Goal: Browse casually: Explore the website without a specific task or goal

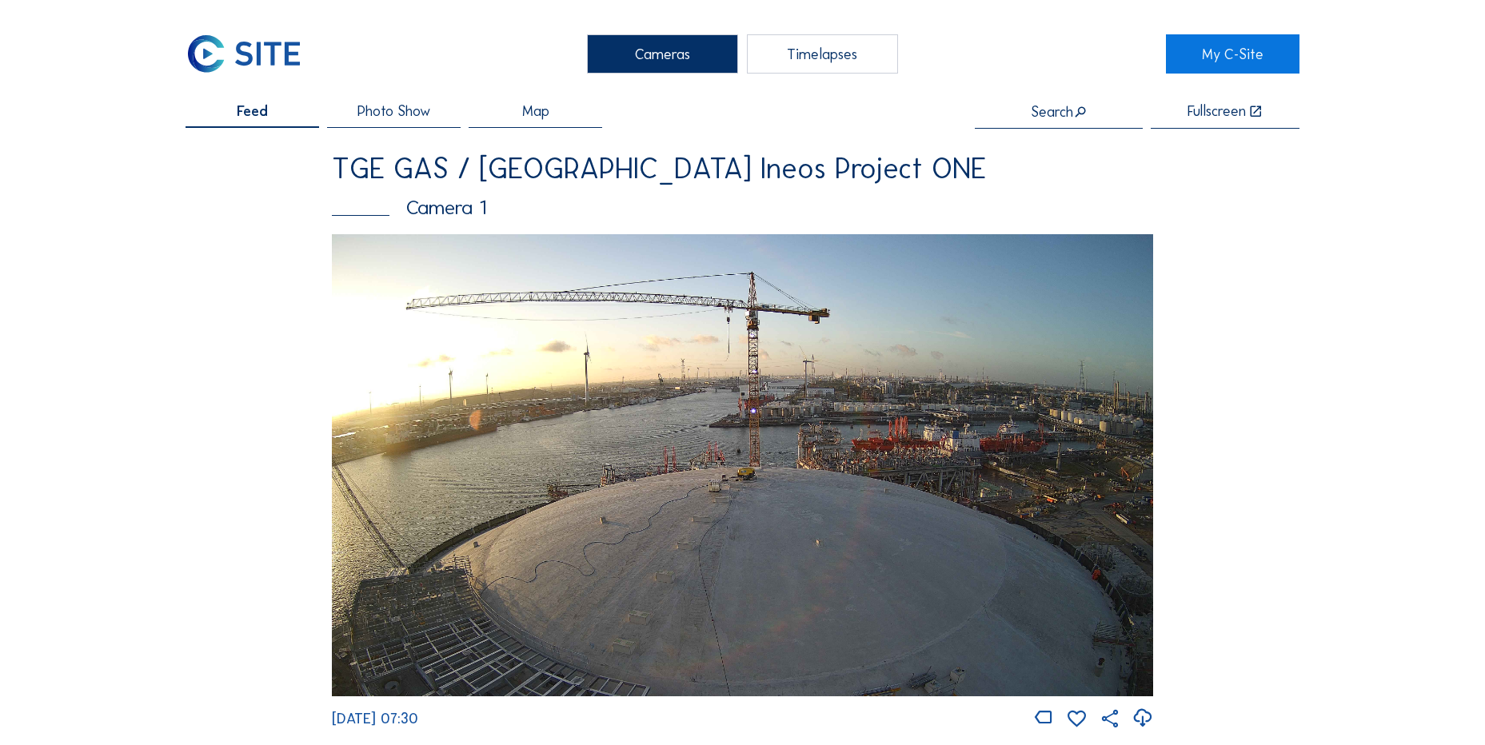
scroll to position [979, 0]
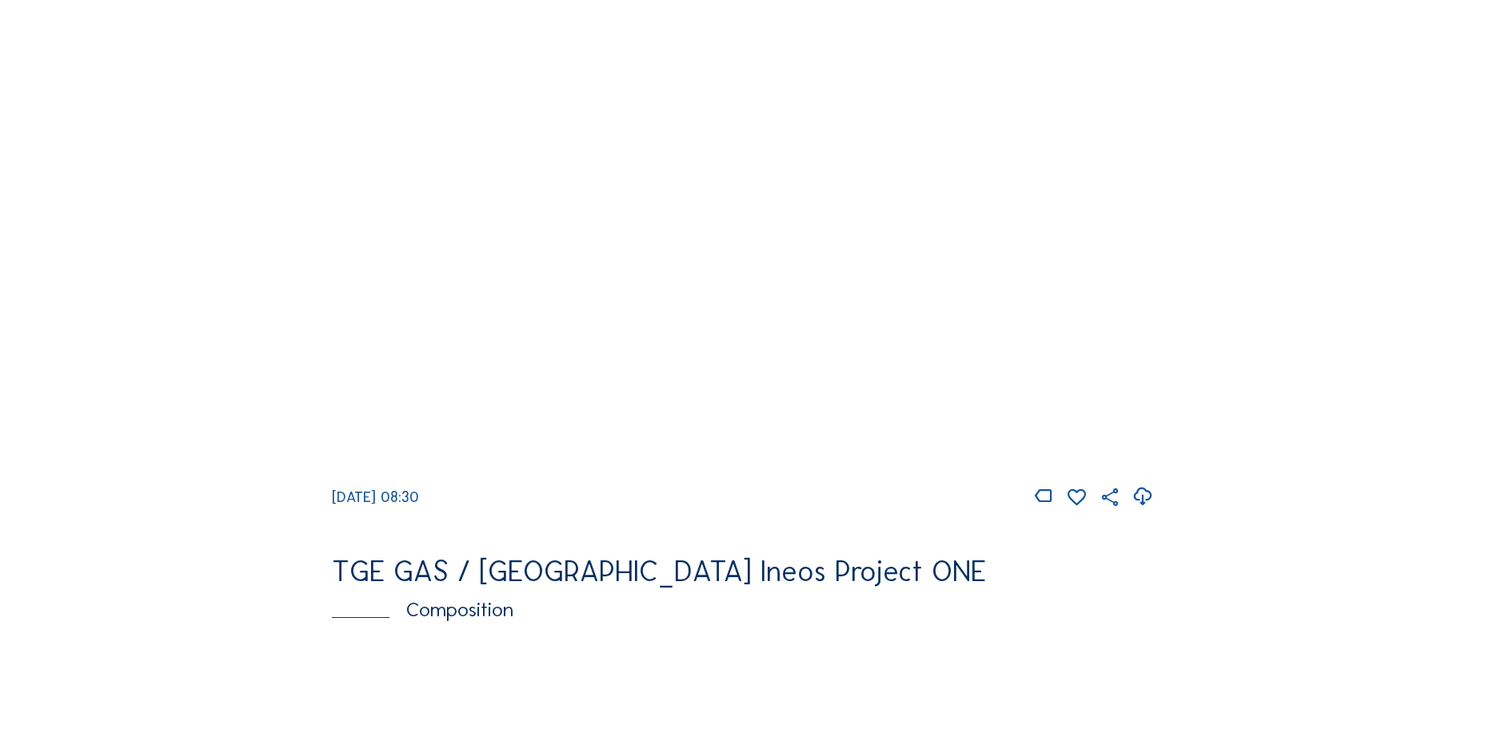
scroll to position [1439, 0]
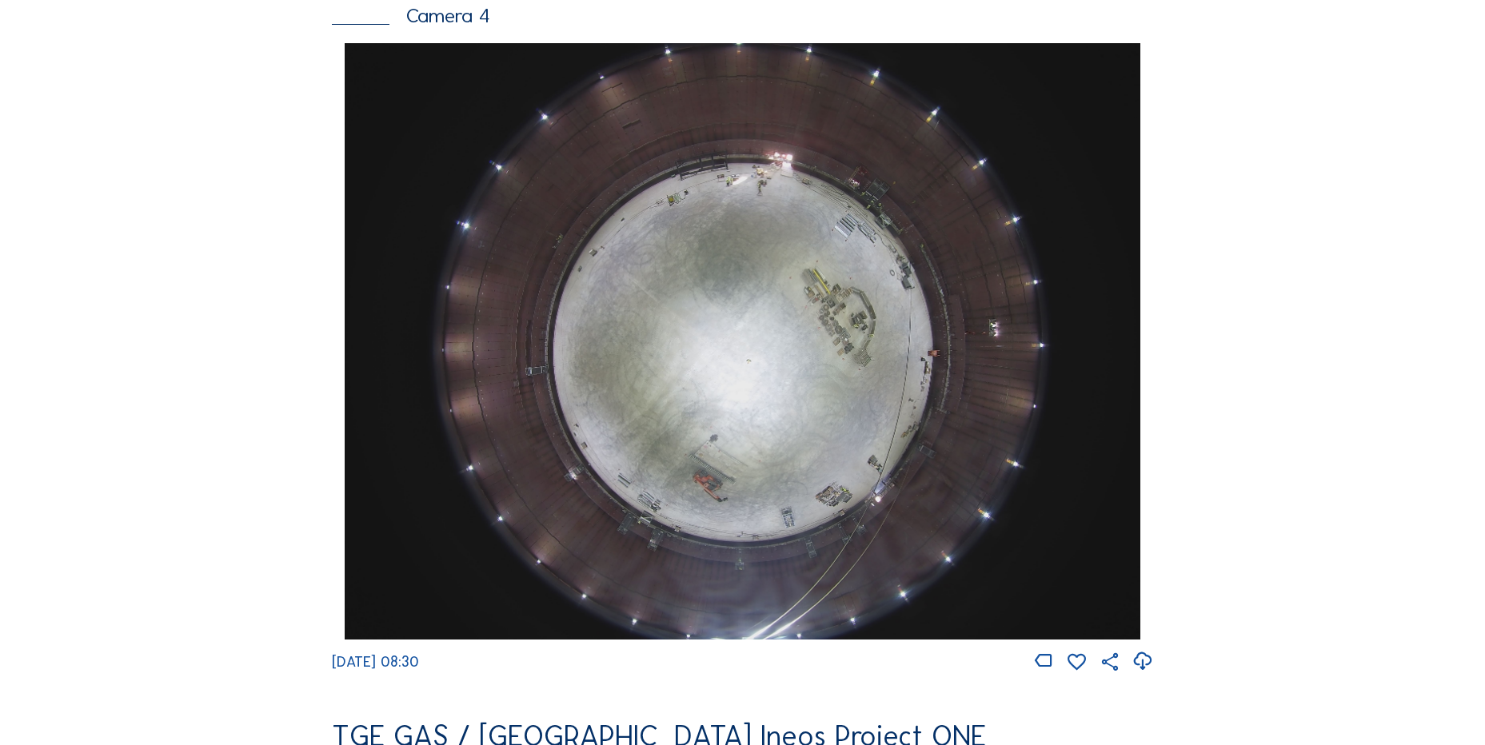
click at [1139, 675] on icon at bounding box center [1142, 661] width 22 height 26
click at [214, 327] on div "Feed Photo Show Map Search Fullscreen TGE GAS / Antwerpen Ineos Project ONE Cam…" at bounding box center [742, 48] width 1114 height 2767
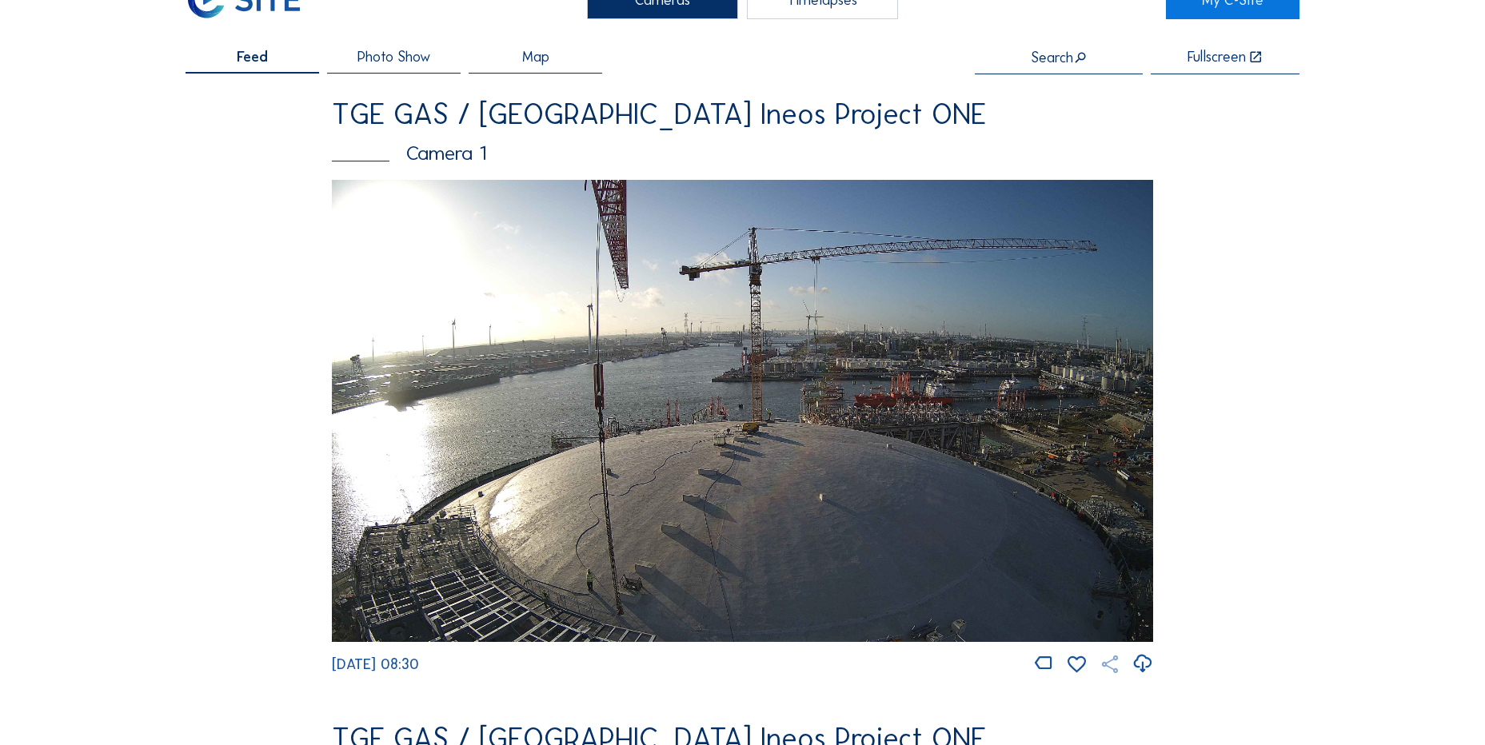
scroll to position [80, 0]
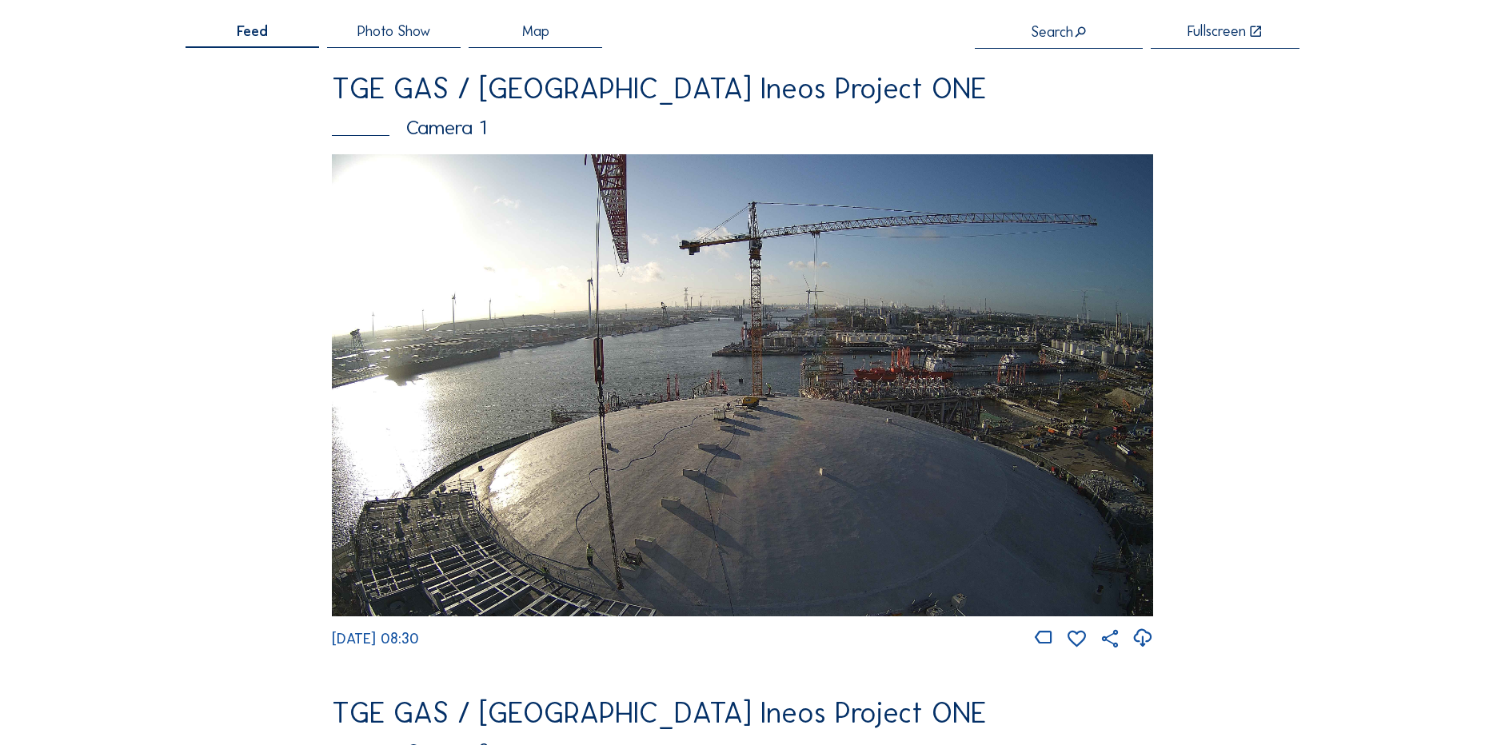
click at [1142, 643] on icon at bounding box center [1142, 638] width 22 height 26
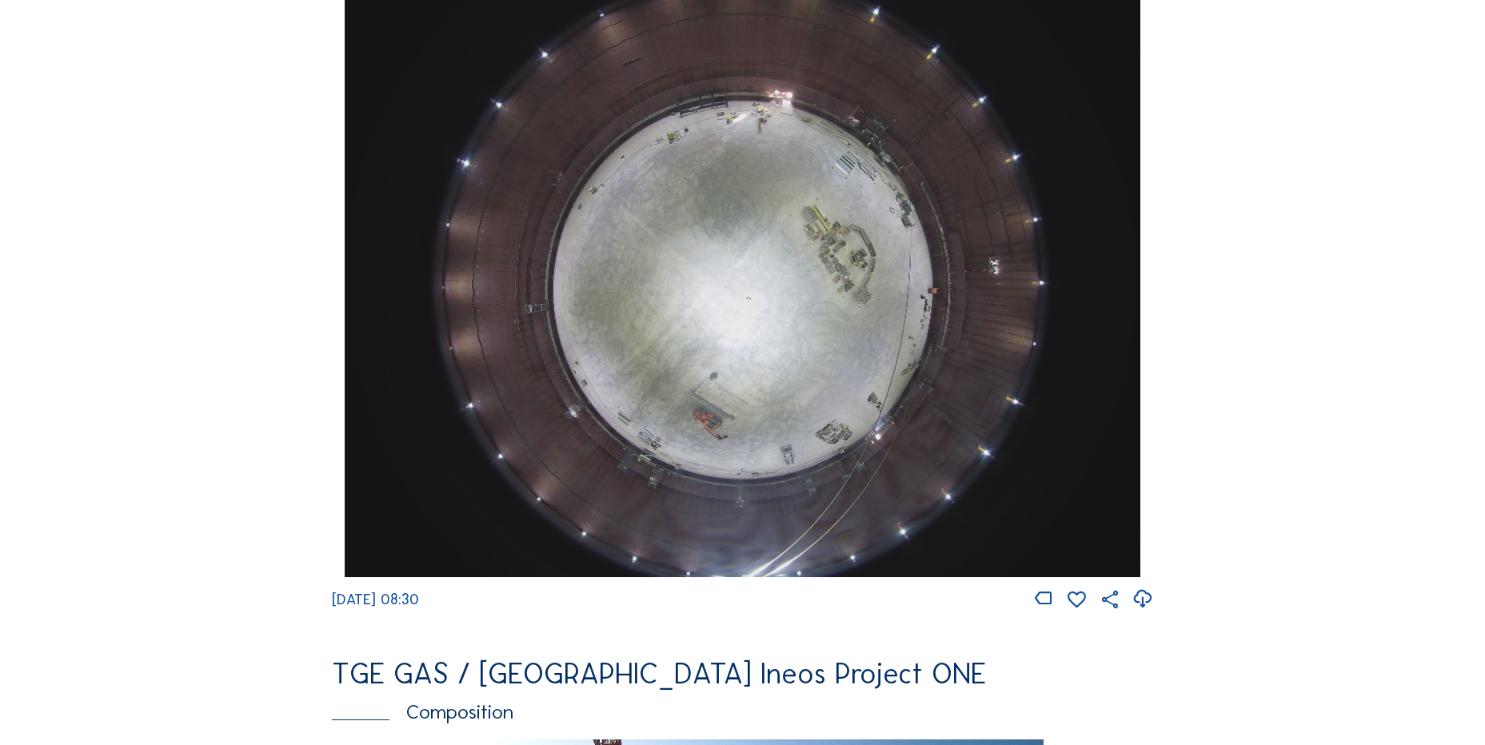
scroll to position [1599, 0]
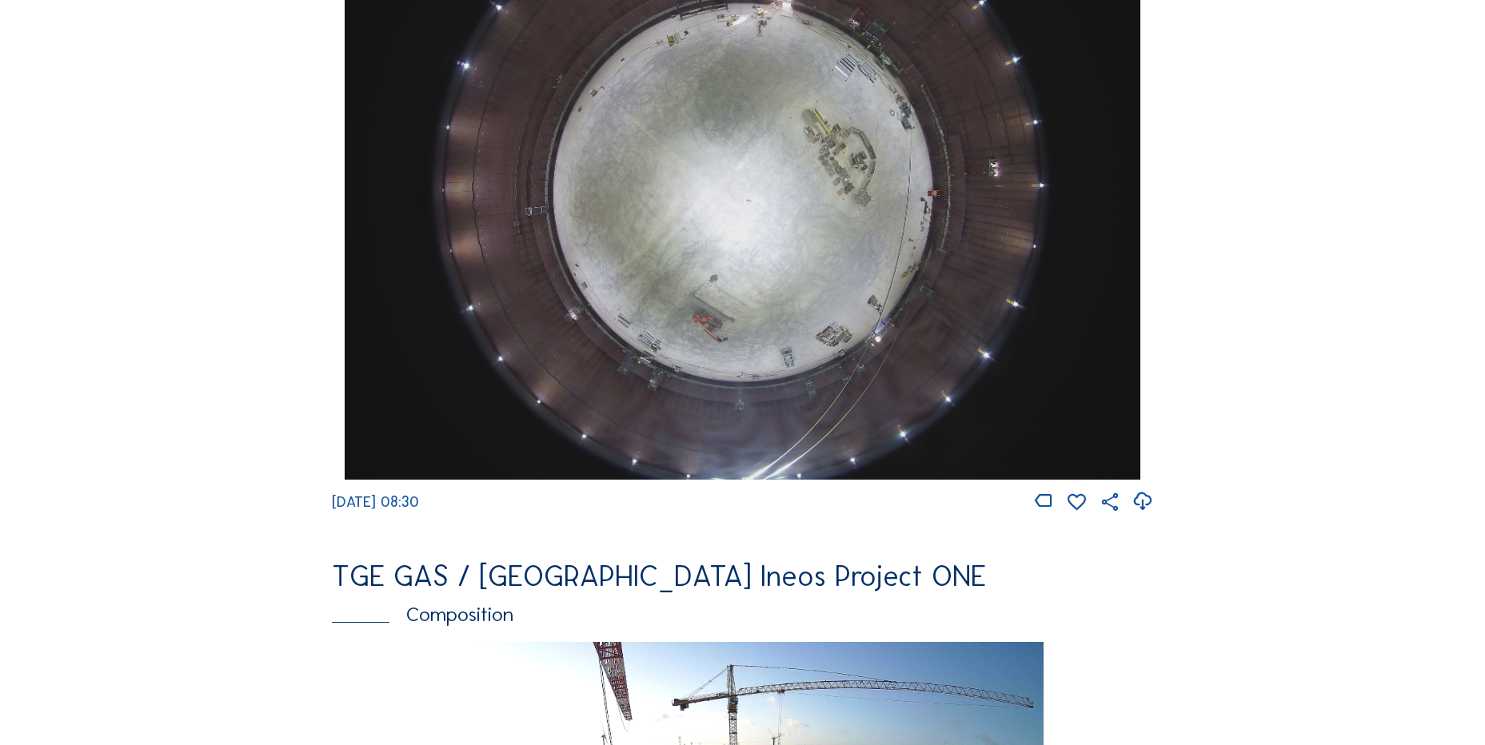
click at [1317, 266] on div "Cameras Timelapses My C-Site Feed Photo Show Map Search Fullscreen TGE GAS / An…" at bounding box center [742, 187] width 1485 height 3572
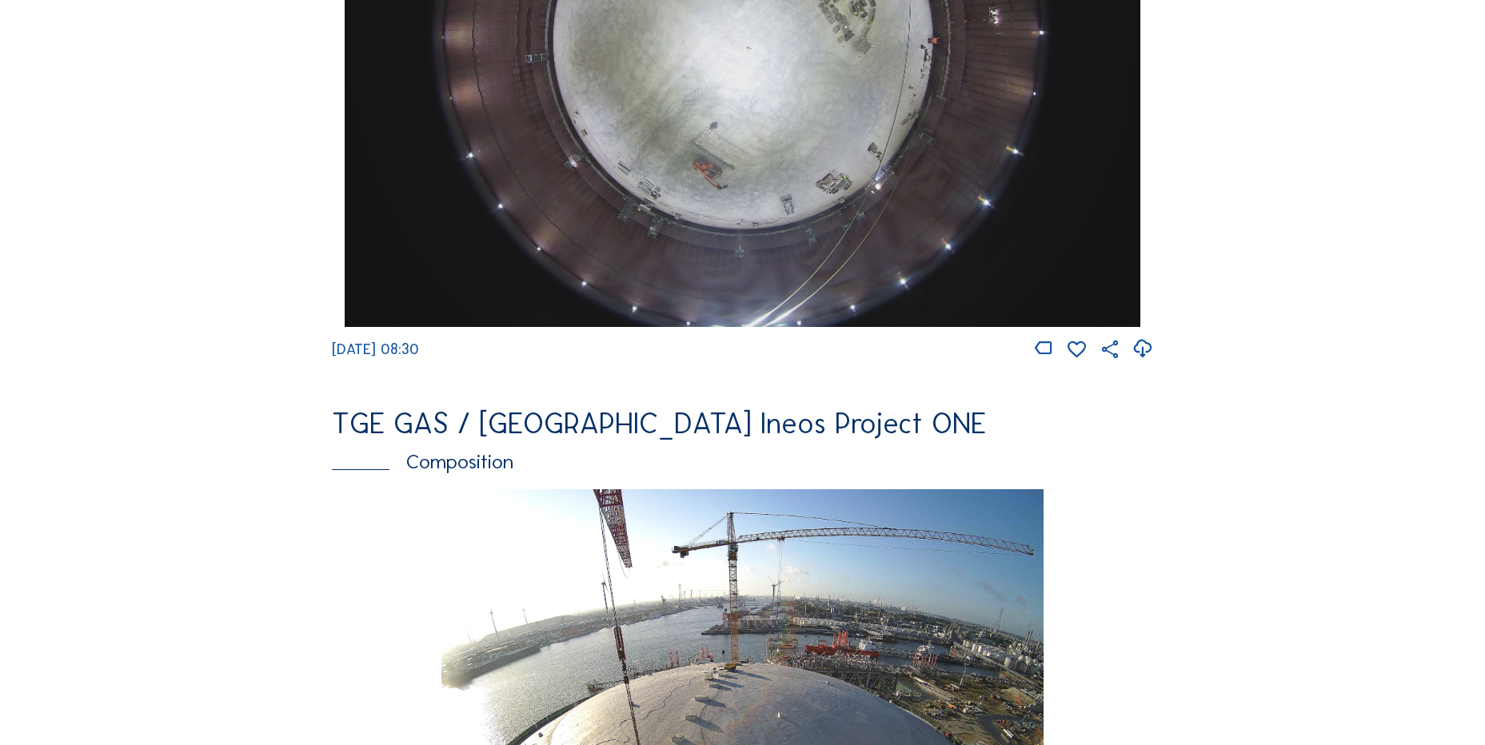
scroll to position [1759, 0]
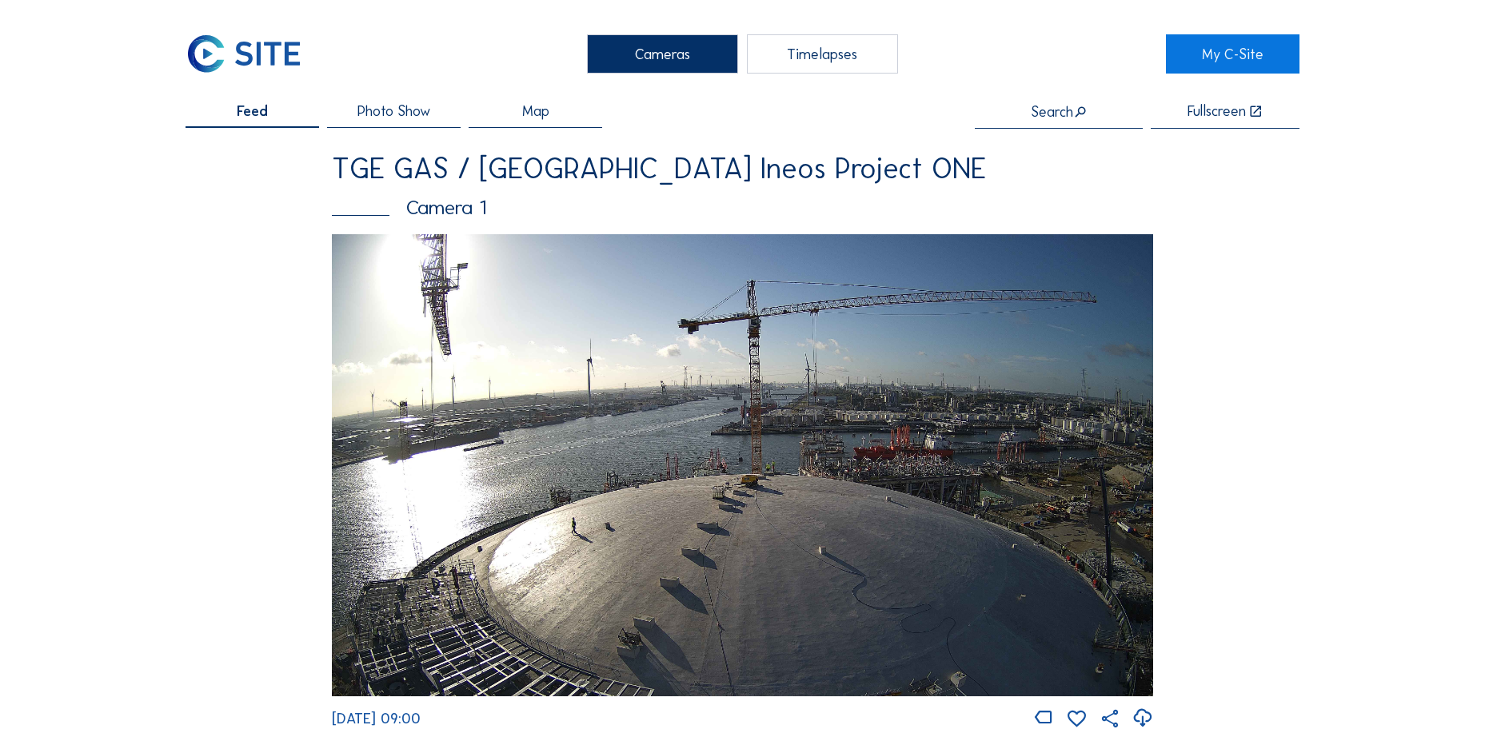
click at [1115, 157] on div "TGE GAS / [GEOGRAPHIC_DATA] Ineos Project ONE" at bounding box center [742, 168] width 821 height 29
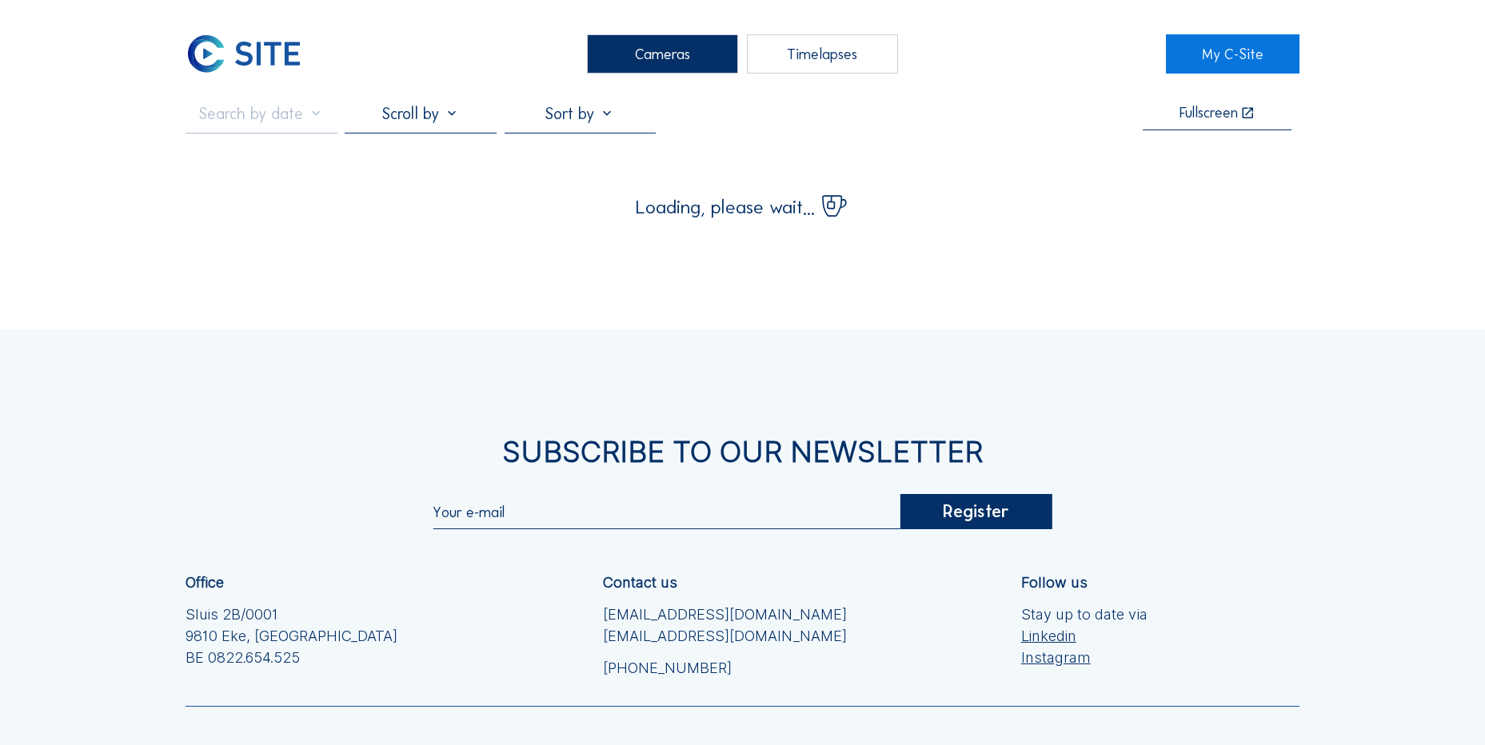
click at [240, 43] on img at bounding box center [243, 53] width 117 height 39
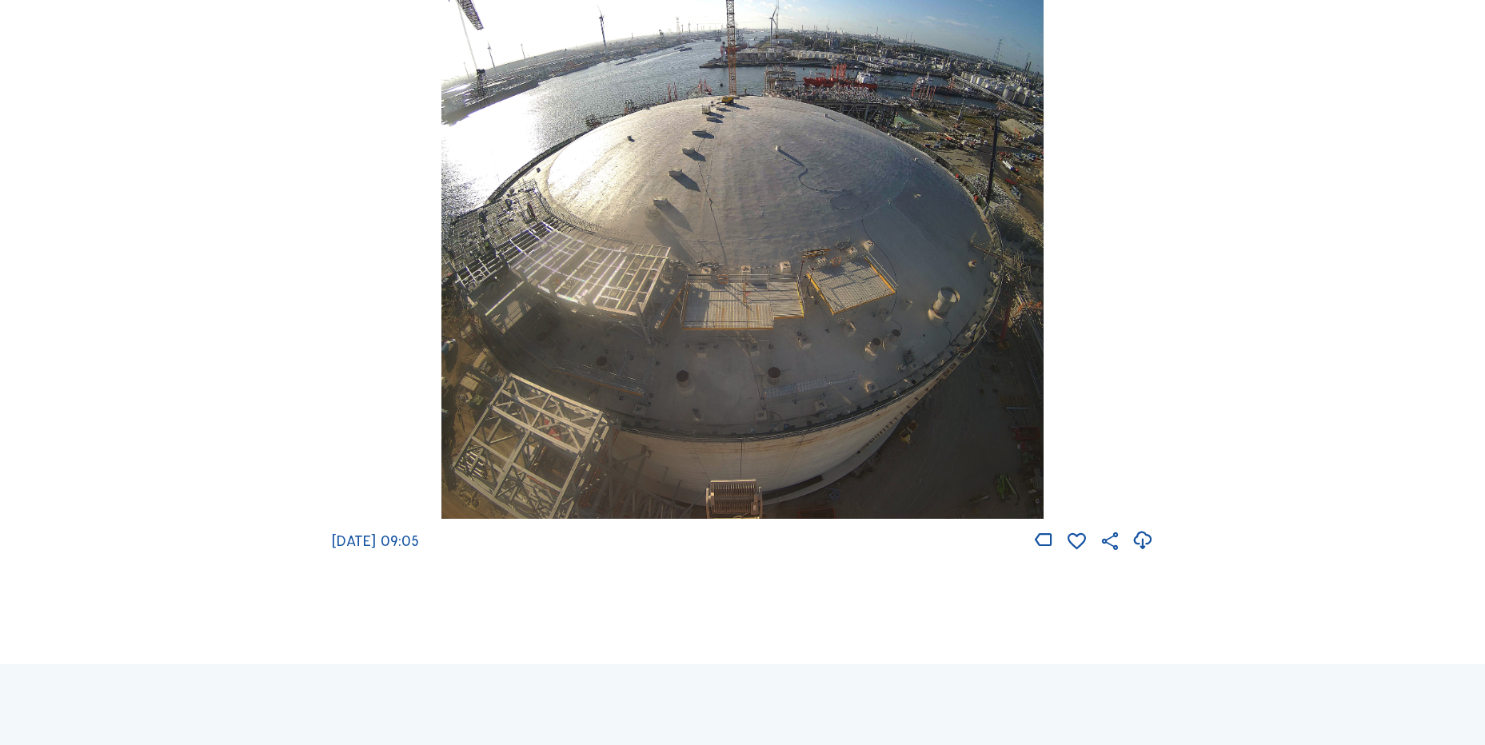
scroll to position [2318, 0]
drag, startPoint x: 1144, startPoint y: 552, endPoint x: 1107, endPoint y: 545, distance: 37.3
click at [1144, 552] on icon at bounding box center [1142, 540] width 22 height 26
click at [400, 408] on div "[DATE] 09:05" at bounding box center [742, 237] width 821 height 630
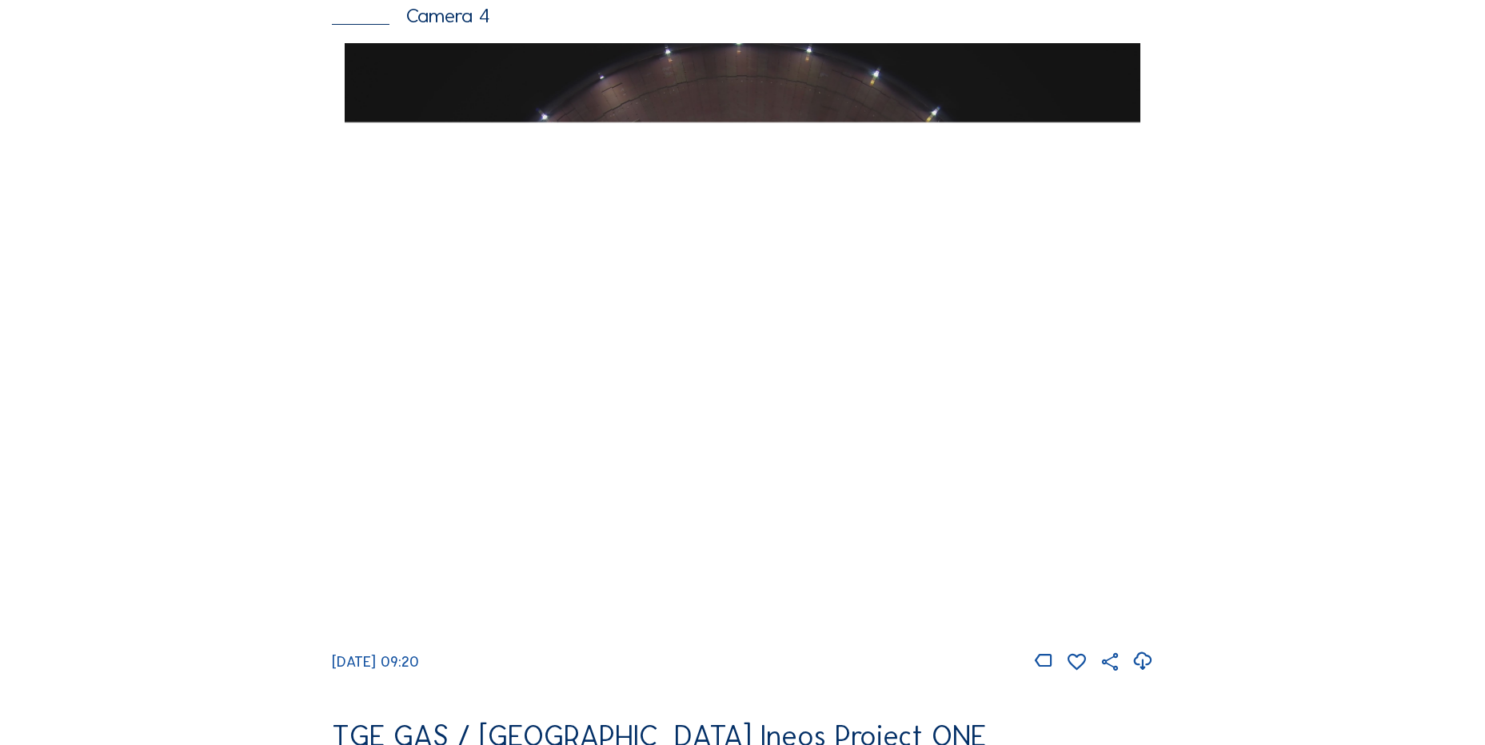
scroll to position [1039, 0]
